Goal: Find specific page/section: Find specific page/section

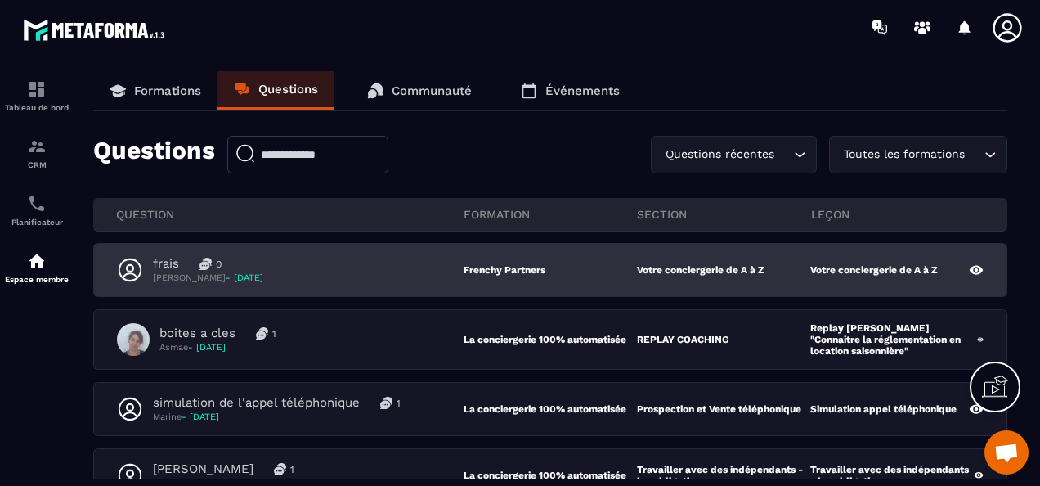
click at [365, 275] on div "frais 0 [PERSON_NAME] - [DATE]" at bounding box center [290, 270] width 347 height 28
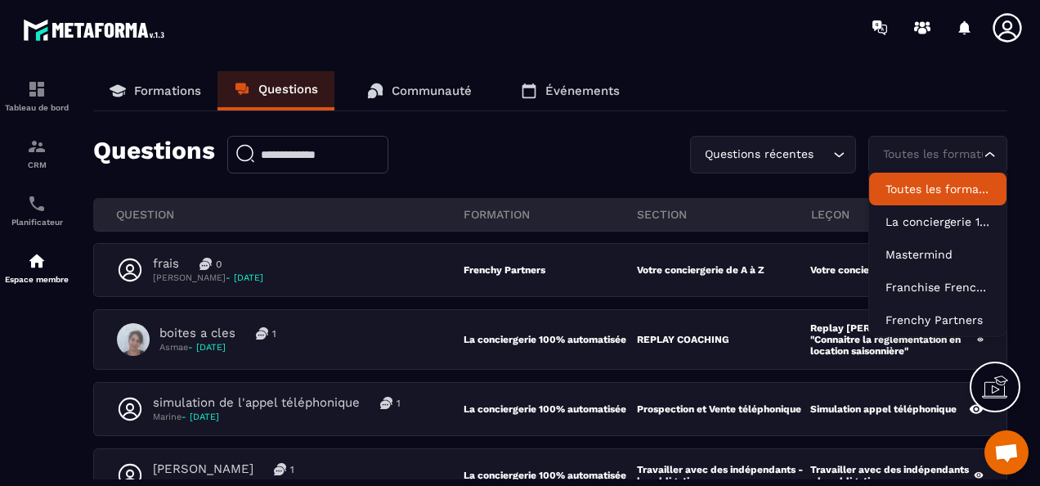
click at [907, 161] on div "Toutes les formations" at bounding box center [929, 155] width 105 height 18
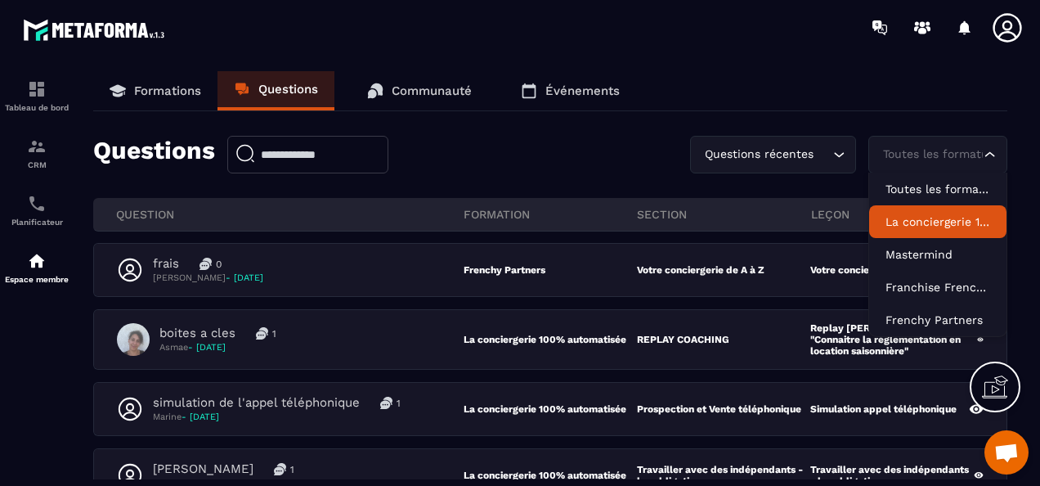
click at [922, 219] on p "La conciergerie 100% automatisée" at bounding box center [937, 221] width 105 height 16
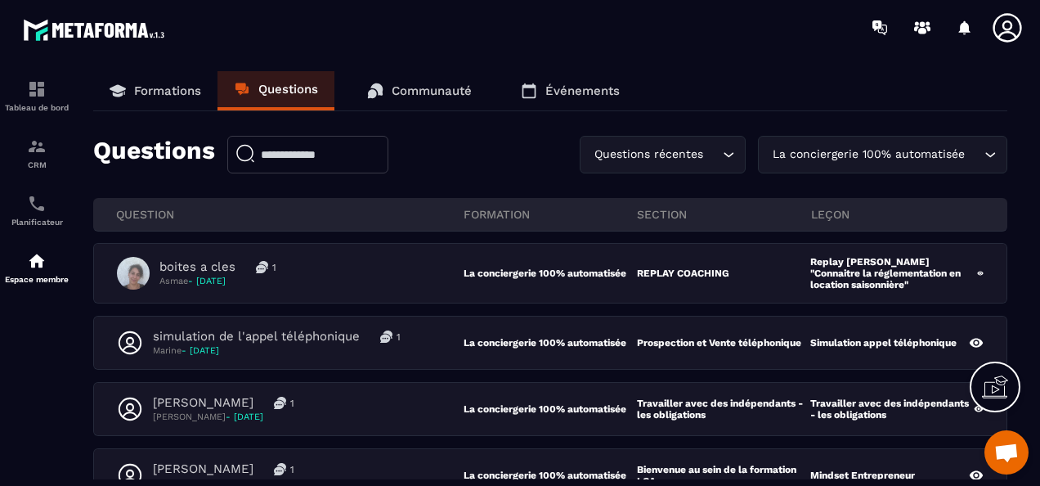
click at [150, 90] on p "Formations" at bounding box center [167, 90] width 67 height 15
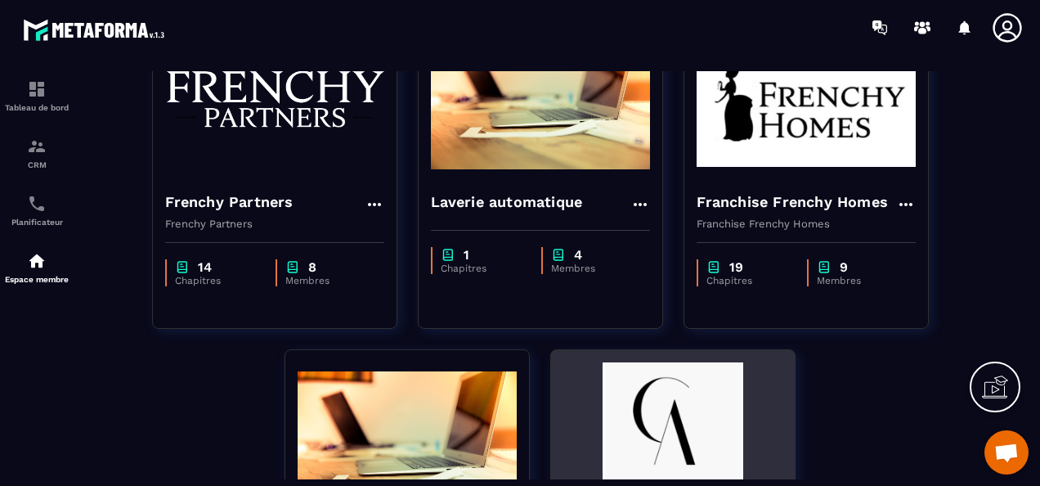
scroll to position [409, 0]
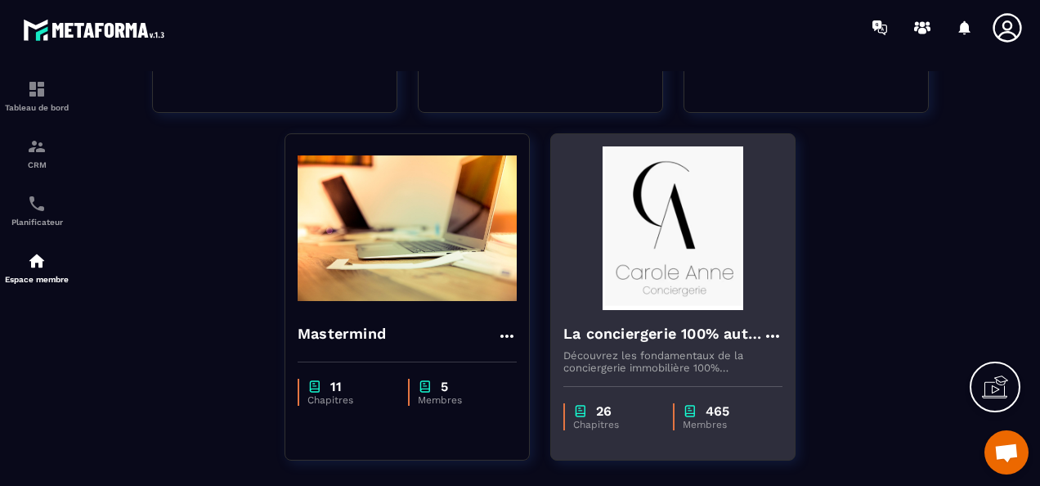
click at [678, 287] on img at bounding box center [672, 227] width 219 height 163
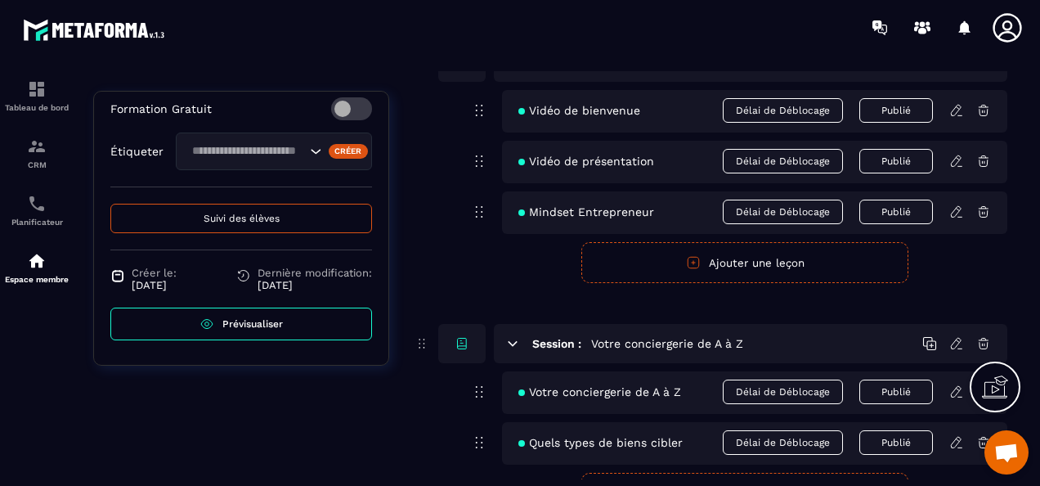
scroll to position [667, 0]
click at [249, 322] on span "Prévisualiser" at bounding box center [252, 323] width 60 height 11
